Goal: Answer question/provide support: Share knowledge or assist other users

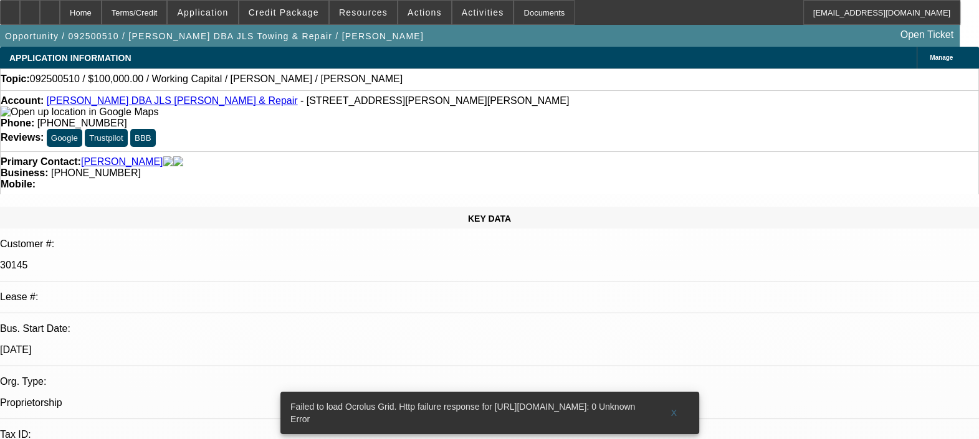
select select "0"
select select "1"
select select "2"
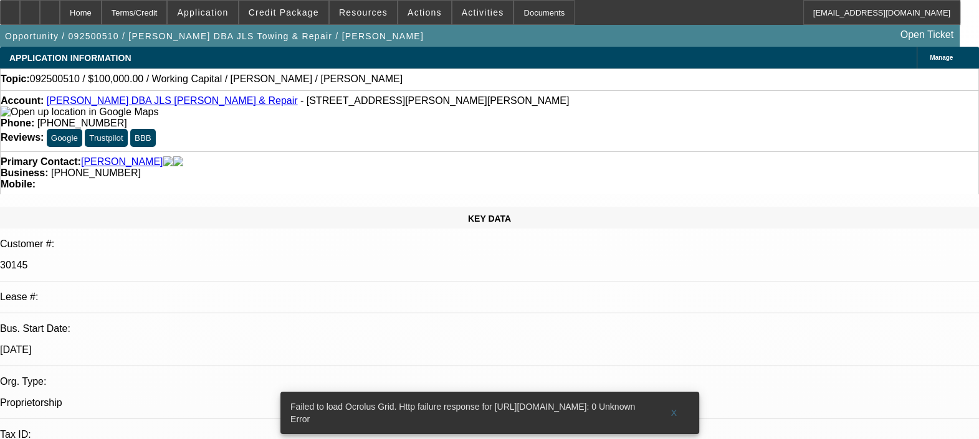
select select "6"
radio input "true"
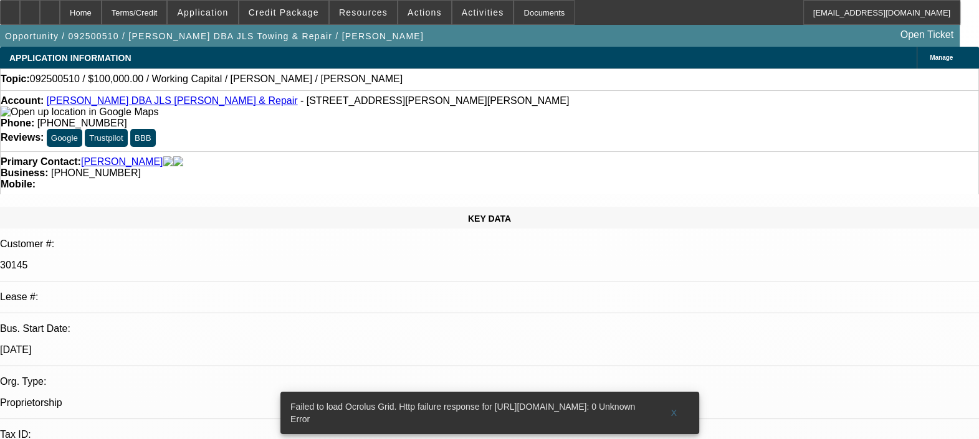
type textarea "ALL THE DEALS ARE SOLD LEASES, DONT HAVE ANY PAYMENT DATA AVAILABLE."
radio input "true"
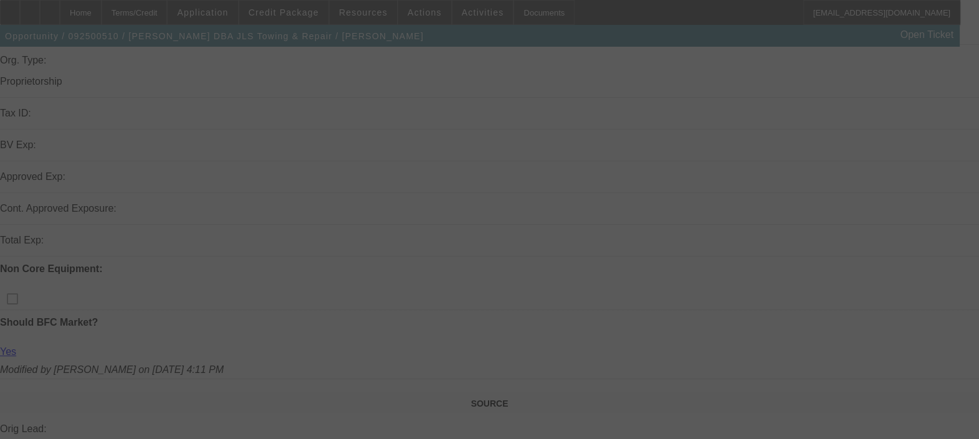
scroll to position [389, 0]
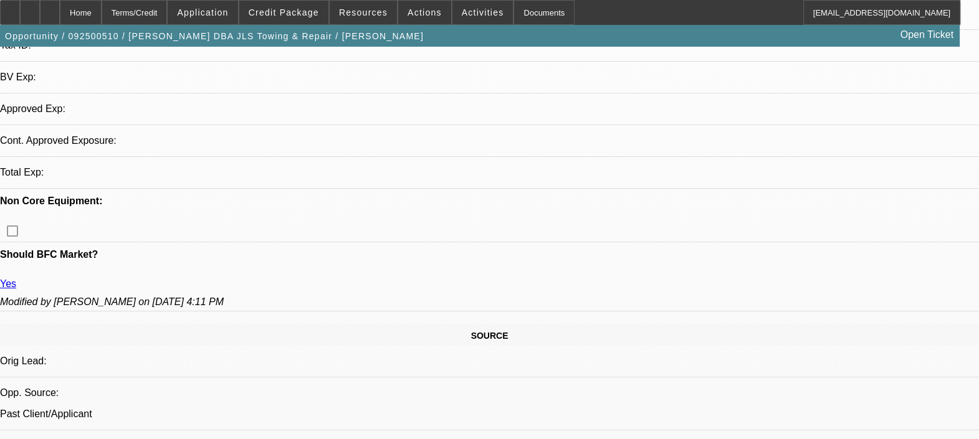
select select "0"
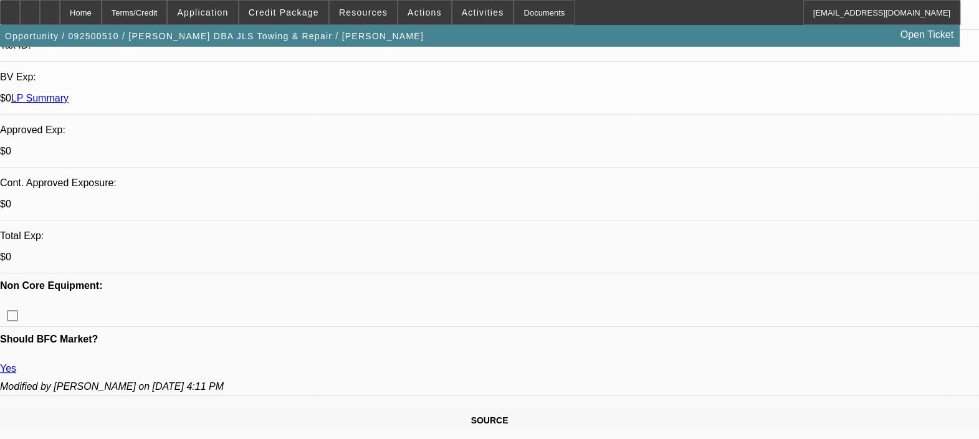
select select "1"
select select "2"
select select "6"
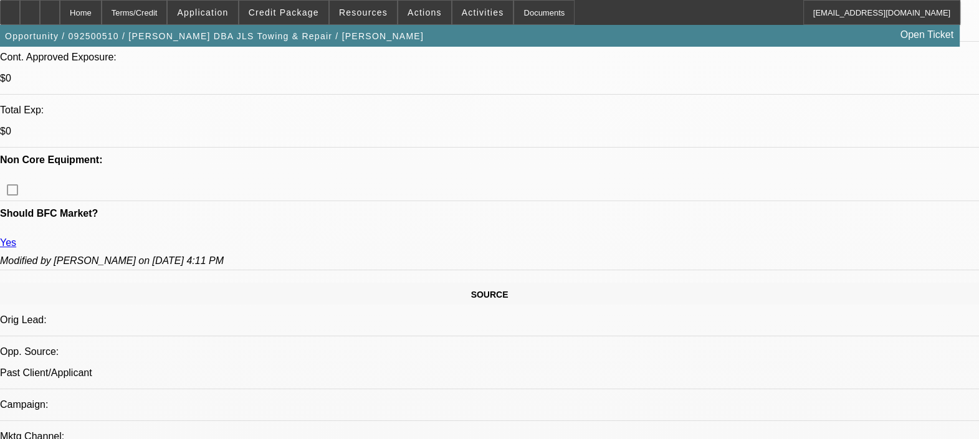
scroll to position [545, 0]
